Goal: Use online tool/utility: Utilize a website feature to perform a specific function

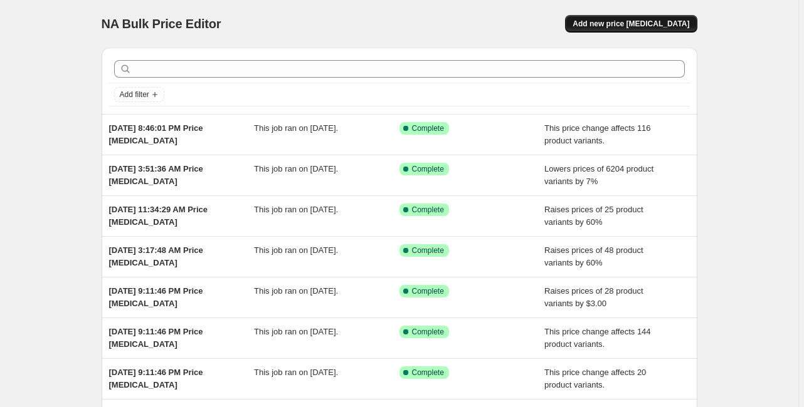
click at [656, 23] on span "Add new price [MEDICAL_DATA]" at bounding box center [630, 24] width 117 height 10
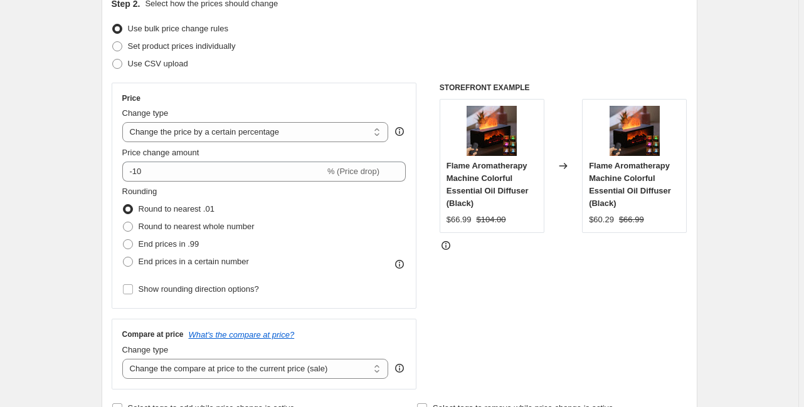
scroll to position [150, 0]
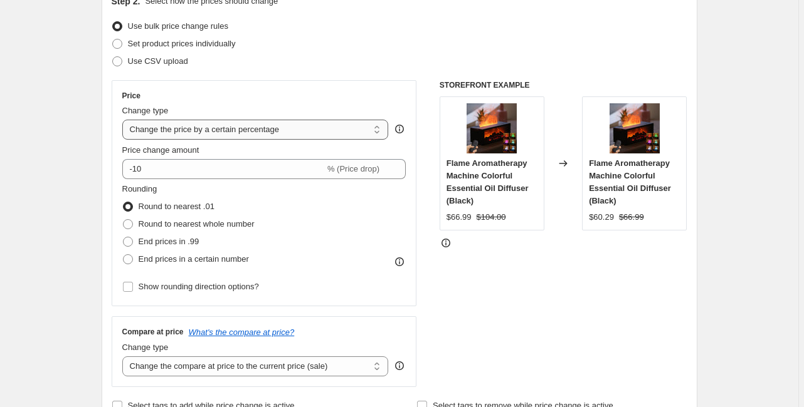
click at [160, 138] on select "Change the price to a certain amount Change the price by a certain amount Chang…" at bounding box center [255, 130] width 266 height 20
select select "pc"
type input "50"
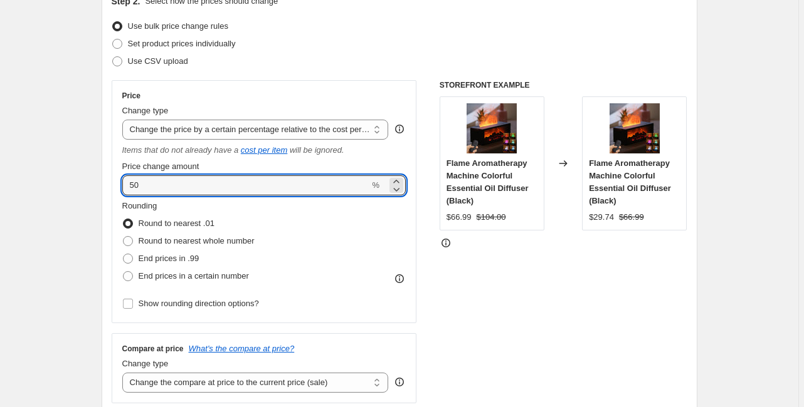
drag, startPoint x: 176, startPoint y: 185, endPoint x: 90, endPoint y: 187, distance: 85.9
